Goal: Task Accomplishment & Management: Use online tool/utility

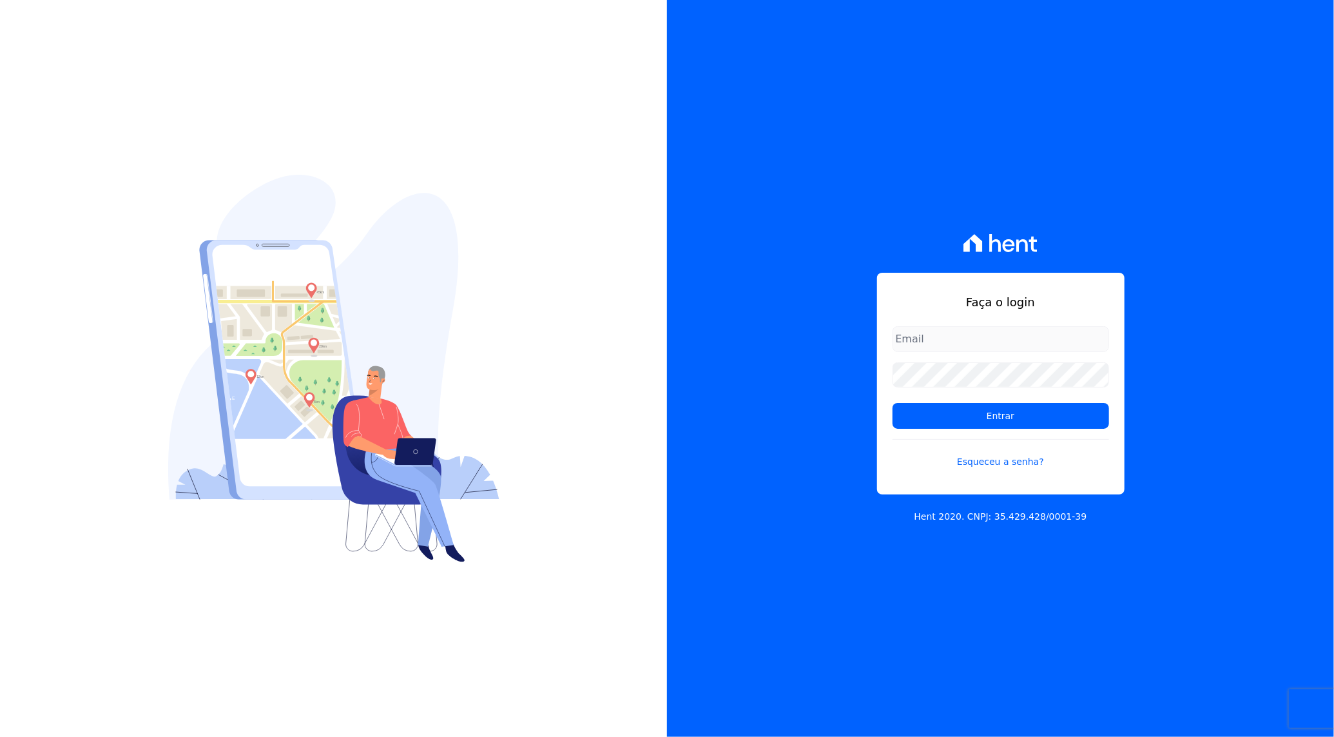
type input "[PERSON_NAME][EMAIL_ADDRESS][PERSON_NAME][DOMAIN_NAME]"
click at [975, 409] on input "Entrar" at bounding box center [1001, 416] width 217 height 26
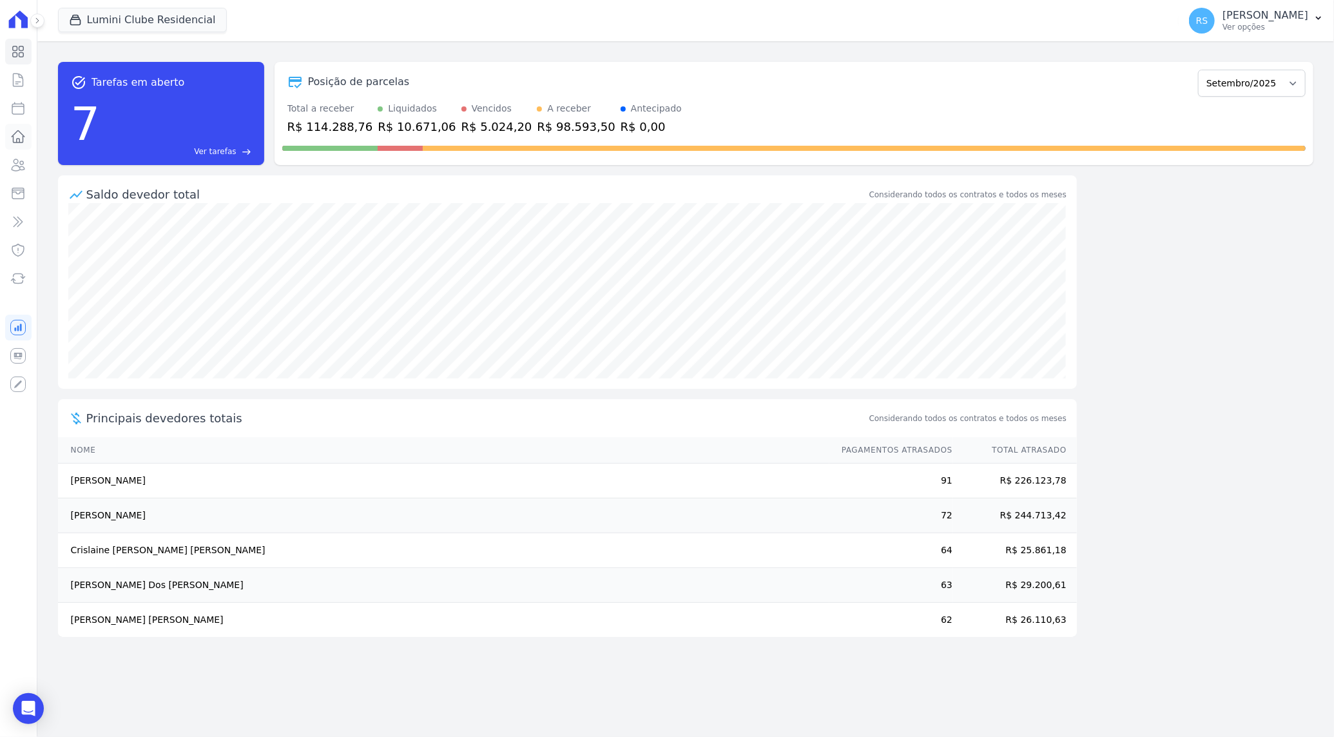
click at [21, 133] on icon at bounding box center [18, 137] width 13 height 12
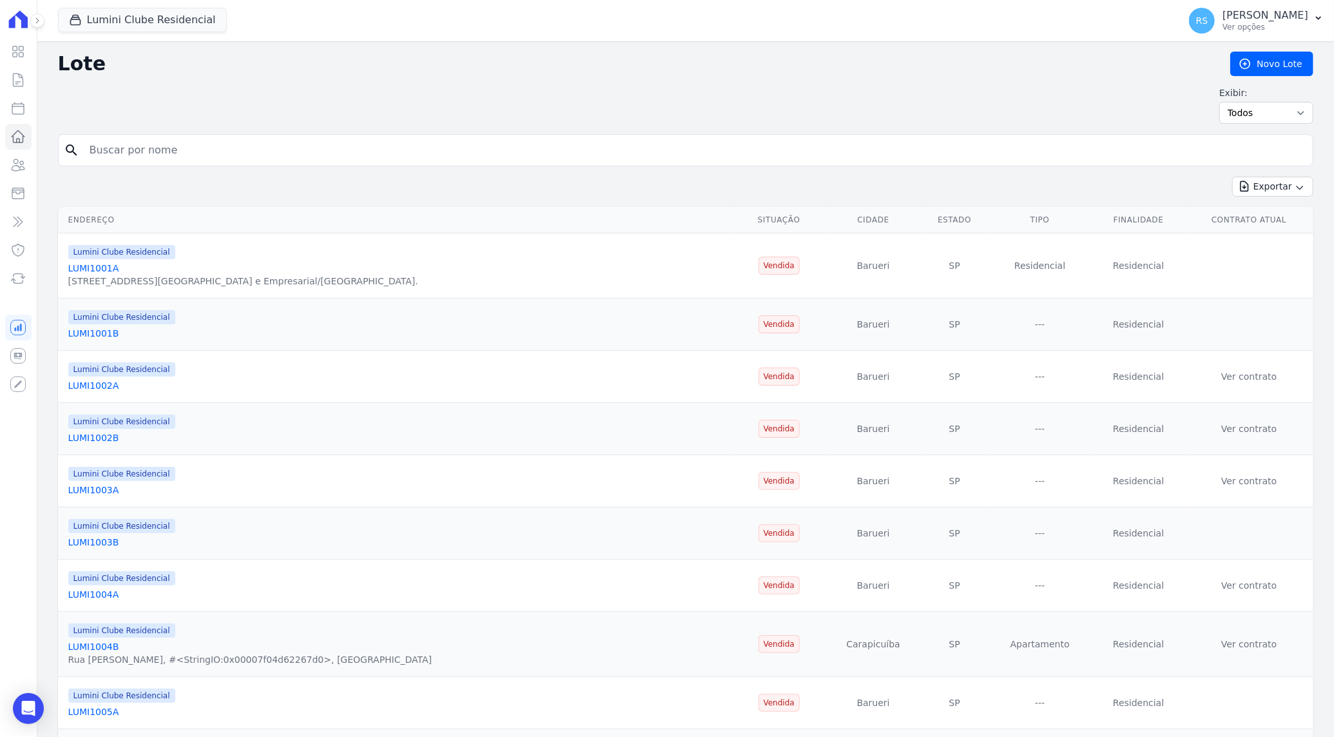
click at [181, 153] on input "search" at bounding box center [695, 150] width 1226 height 26
click at [21, 106] on icon at bounding box center [18, 108] width 12 height 12
click at [125, 17] on button "Lumini Clube Residencial" at bounding box center [142, 20] width 169 height 24
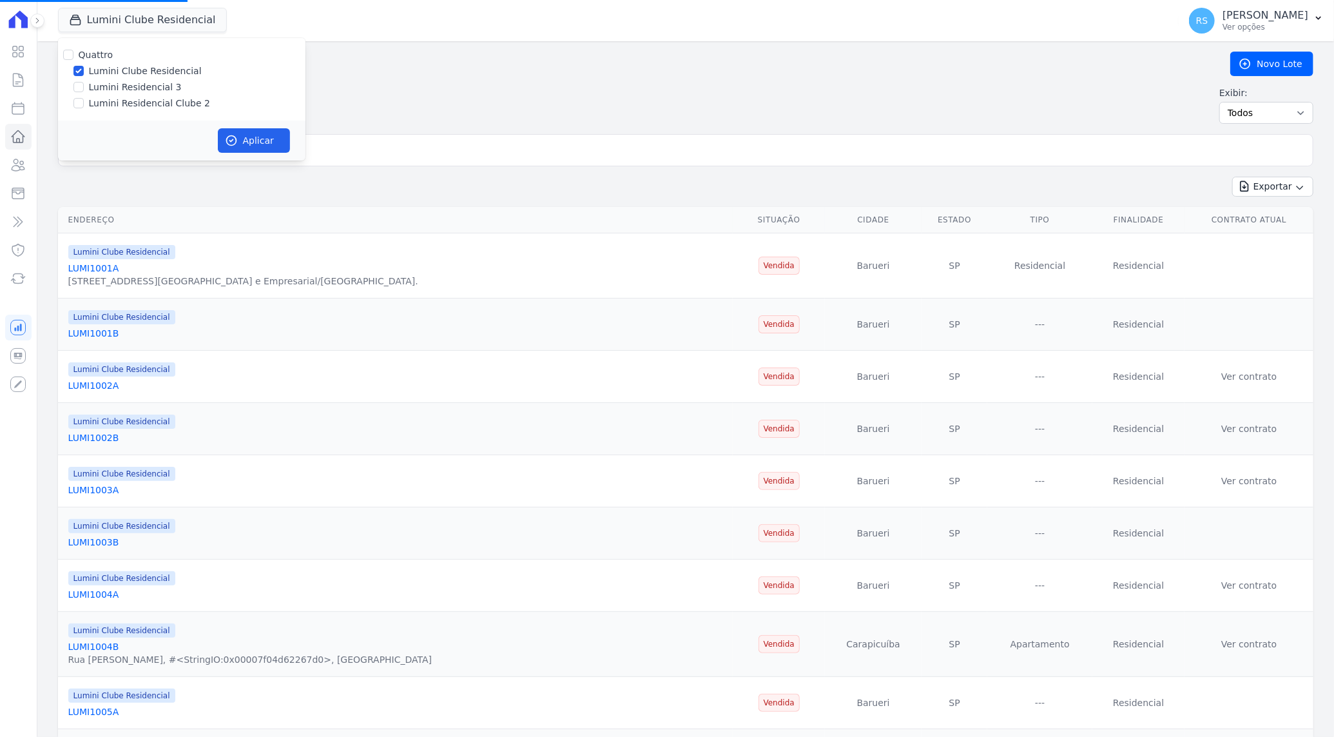
select select
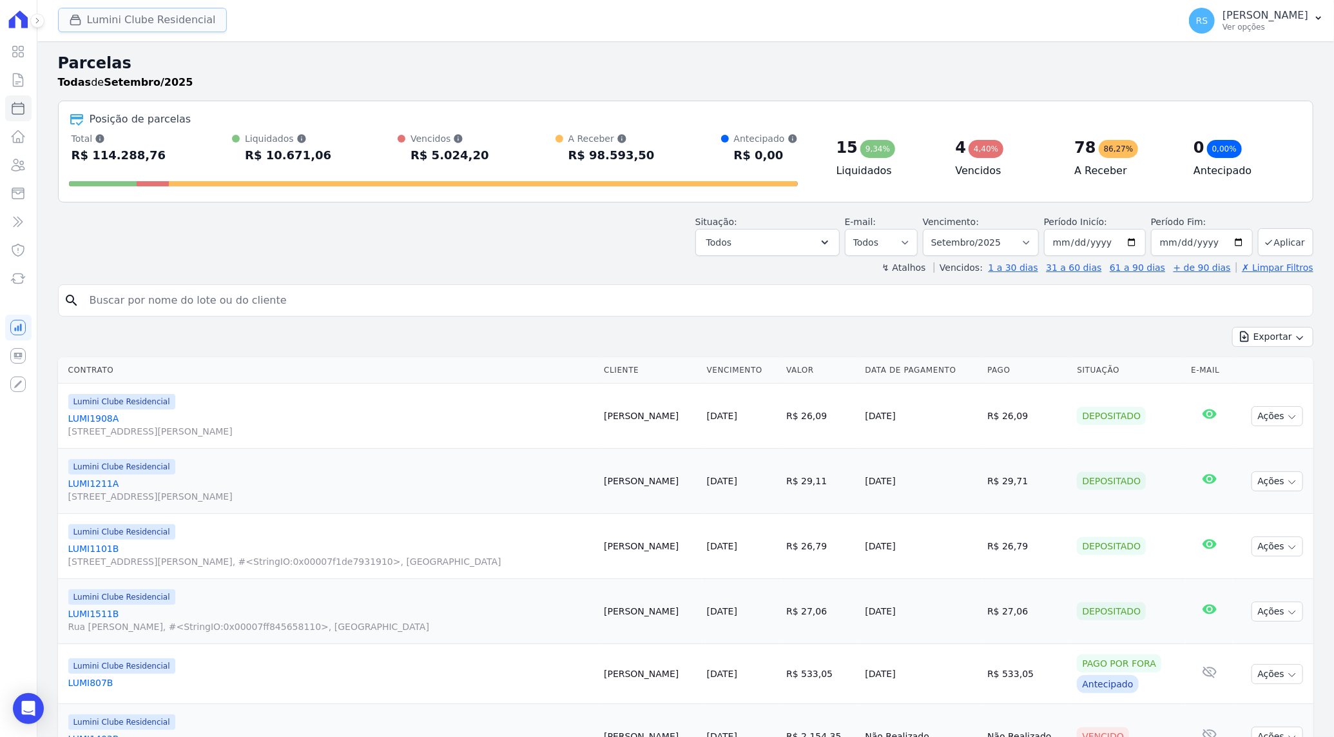
click at [119, 17] on button "Lumini Clube Residencial" at bounding box center [142, 20] width 169 height 24
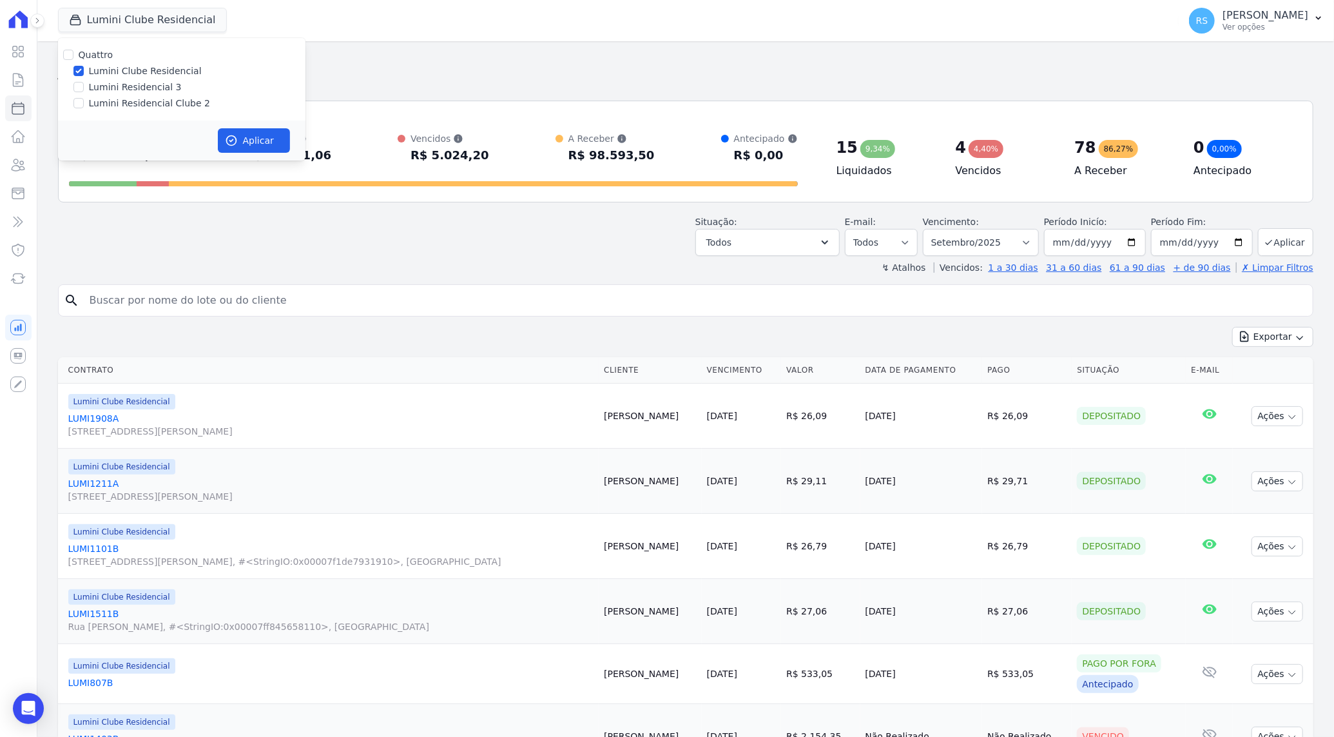
click at [135, 110] on div "Quattro Lumini Clube Residencial Lumini Residencial 3 Lumini Residencial Clube 2" at bounding box center [181, 79] width 247 height 82
click at [133, 105] on label "Lumini Residencial Clube 2" at bounding box center [149, 104] width 121 height 14
click at [84, 105] on input "Lumini Residencial Clube 2" at bounding box center [78, 103] width 10 height 10
checkbox input "true"
click at [133, 71] on label "Lumini Clube Residencial" at bounding box center [145, 71] width 113 height 14
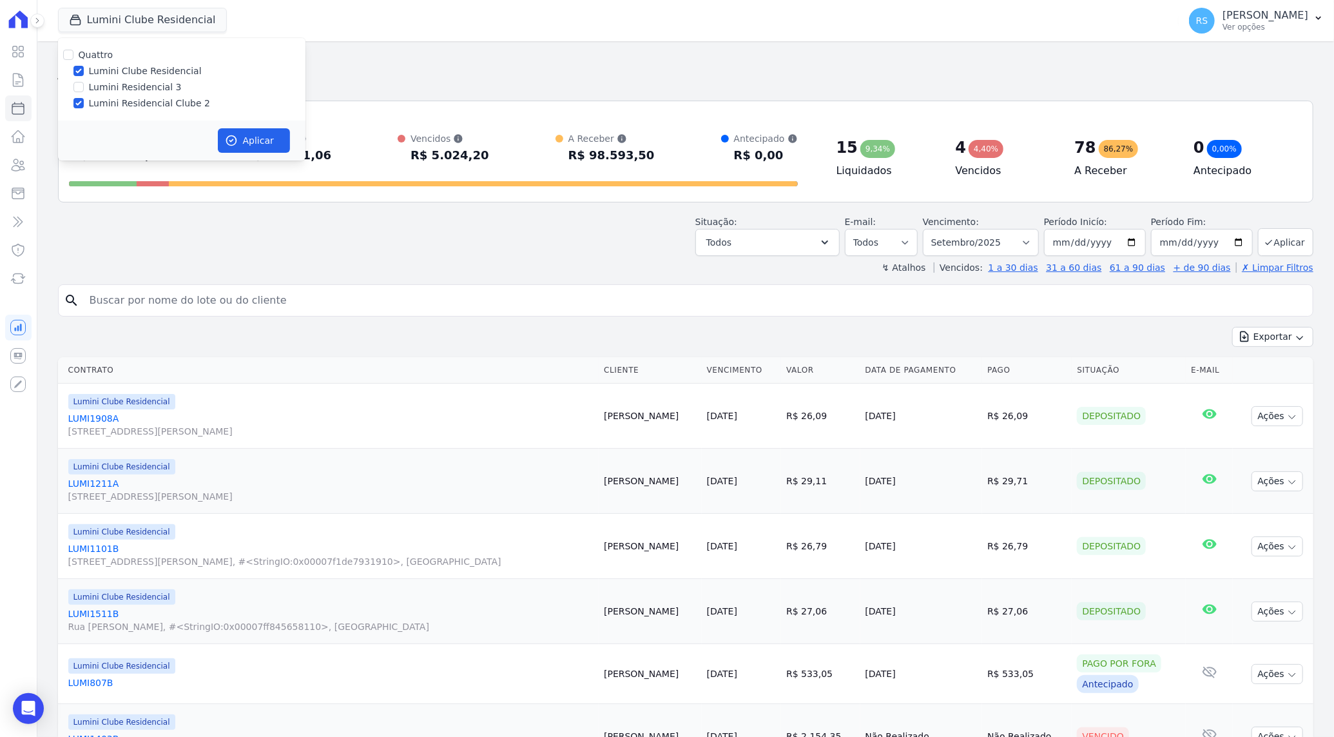
click at [84, 71] on input "Lumini Clube Residencial" at bounding box center [78, 71] width 10 height 10
checkbox input "false"
click at [257, 137] on button "Aplicar" at bounding box center [254, 140] width 72 height 24
select select
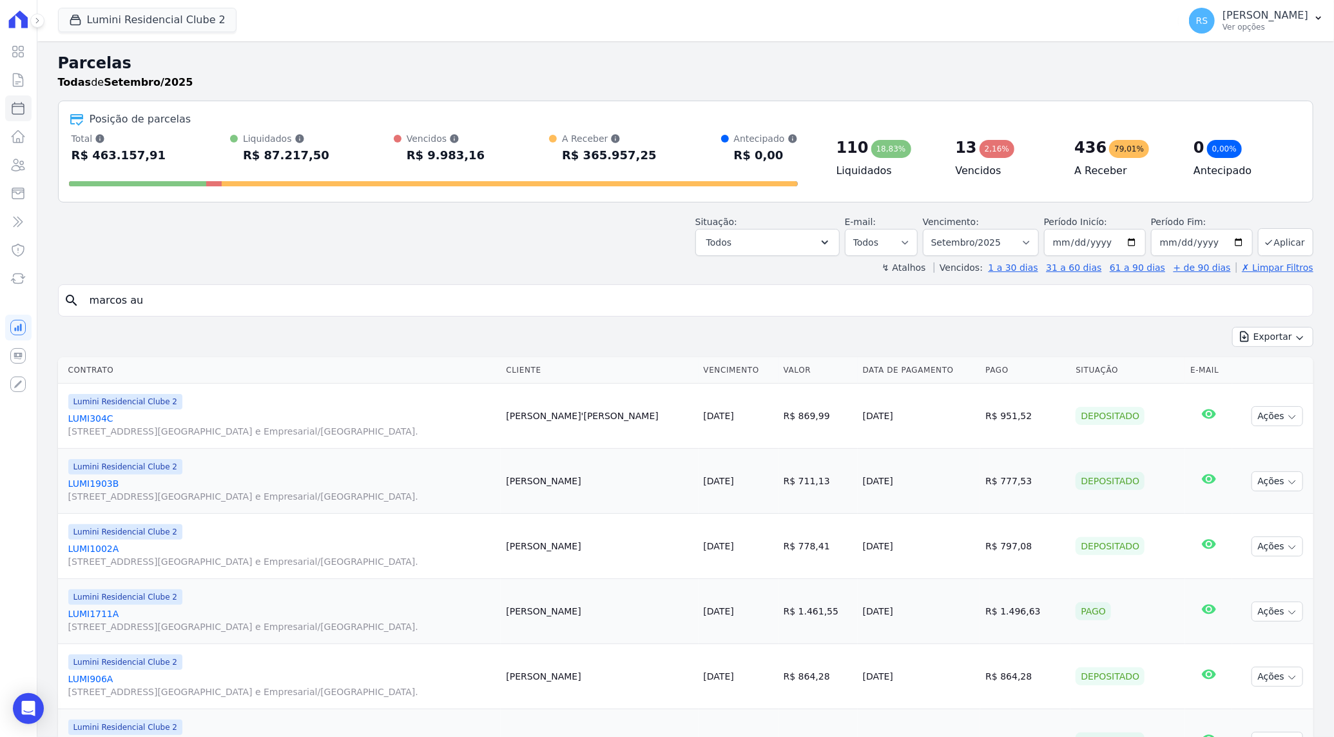
type input "marcos au"
select select
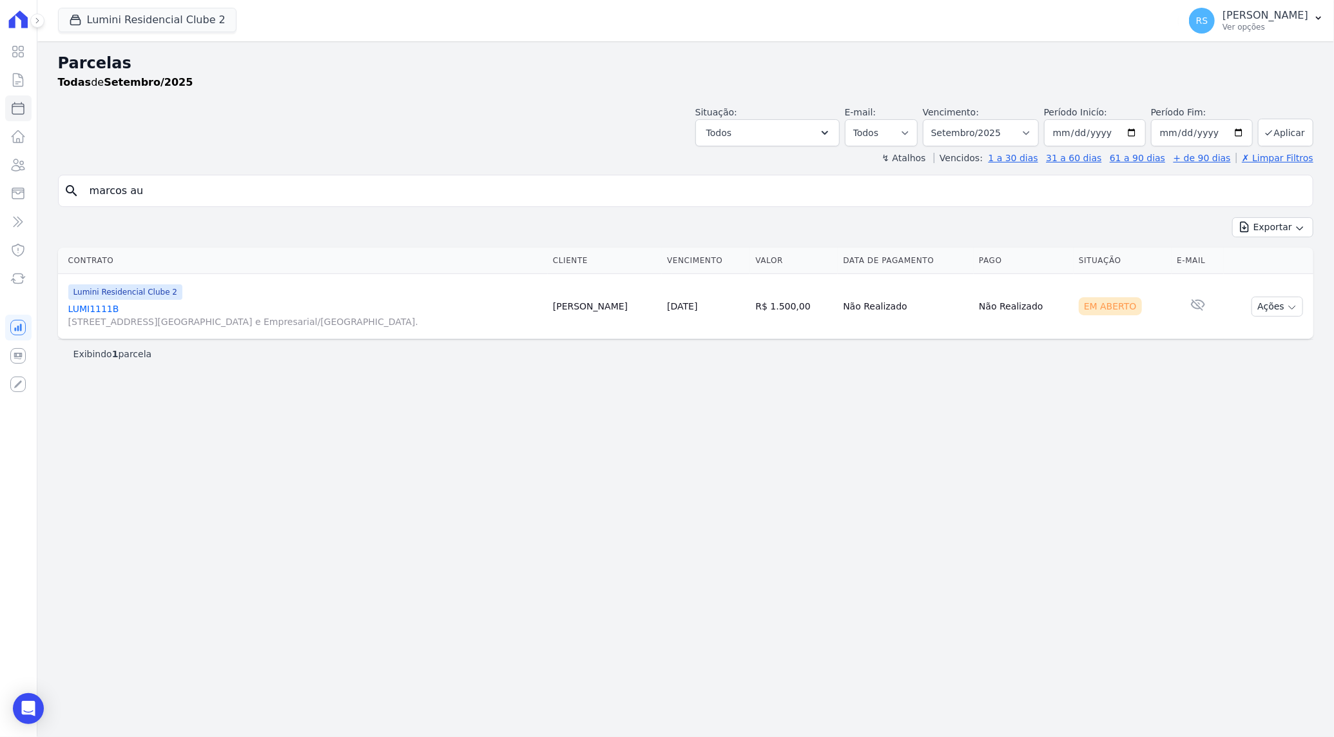
click at [91, 305] on link "LUMI1111B [STREET_ADDRESS][GEOGRAPHIC_DATA] e Empresarial/[GEOGRAPHIC_DATA]." at bounding box center [305, 315] width 474 height 26
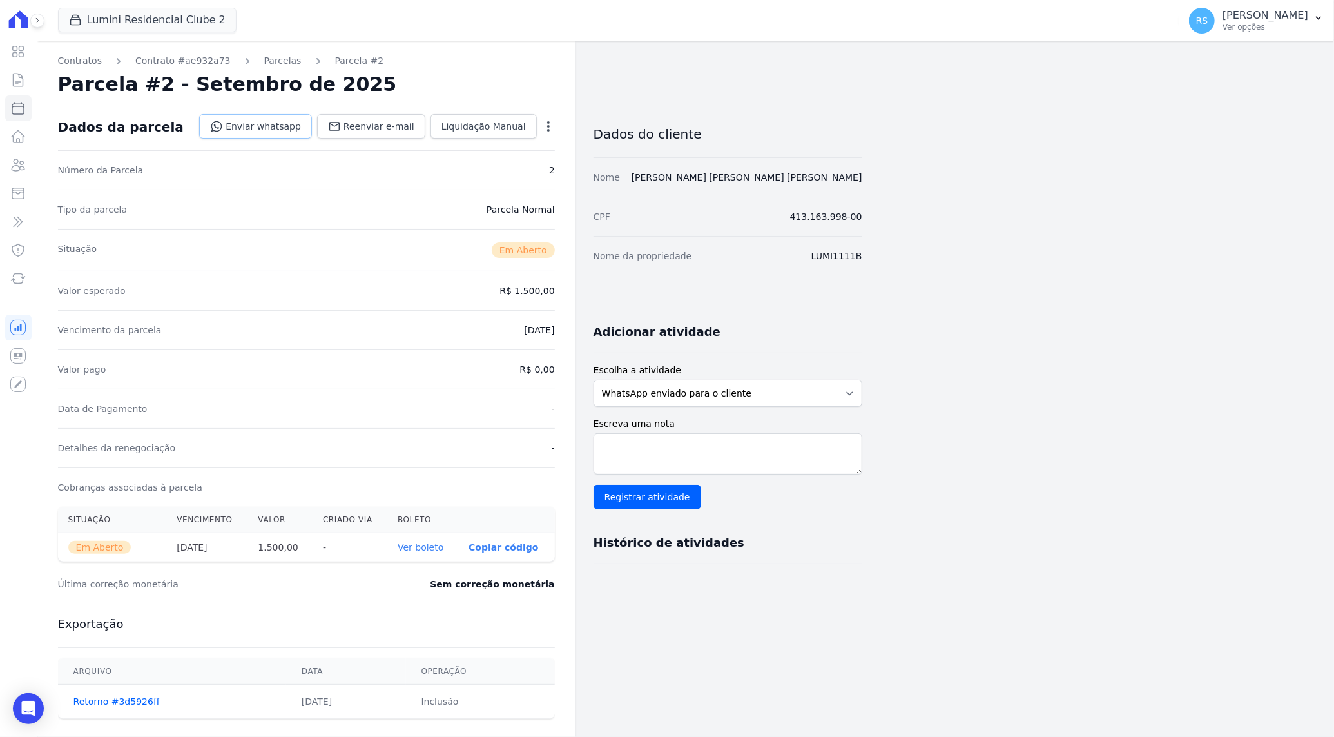
click at [291, 129] on link "Enviar whatsapp" at bounding box center [255, 126] width 113 height 24
